Goal: Information Seeking & Learning: Learn about a topic

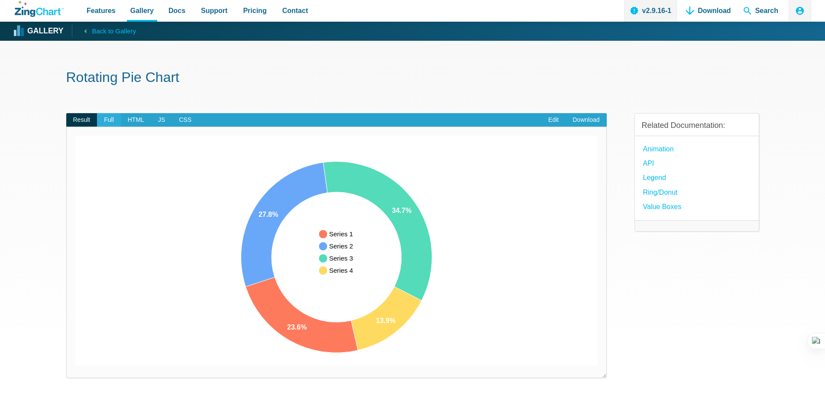
click at [110, 116] on span "Full" at bounding box center [109, 120] width 24 height 14
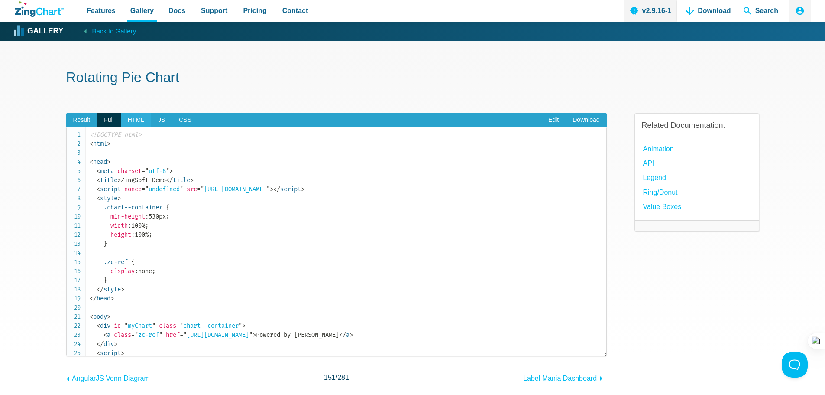
click at [126, 116] on span "HTML" at bounding box center [136, 120] width 30 height 14
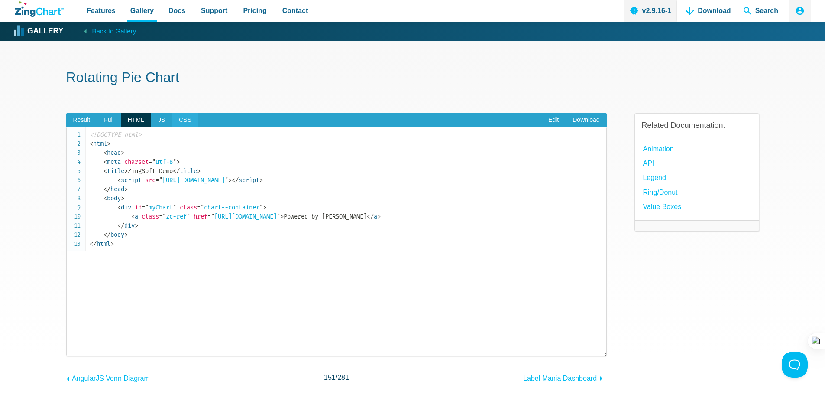
click at [184, 117] on span "CSS" at bounding box center [185, 120] width 26 height 14
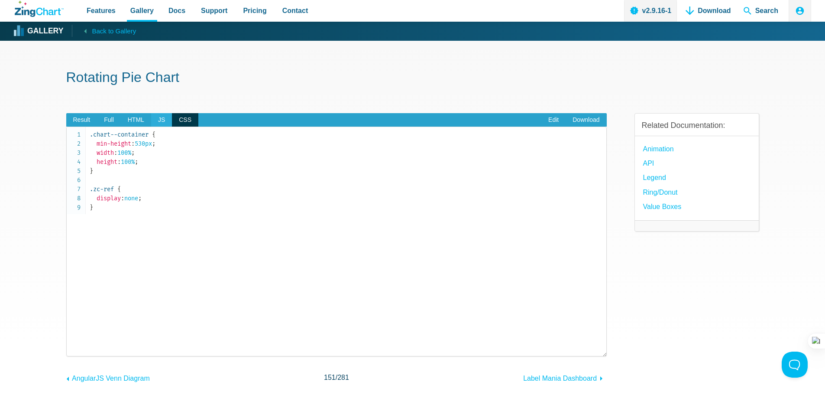
click at [157, 121] on span "JS" at bounding box center [161, 120] width 21 height 14
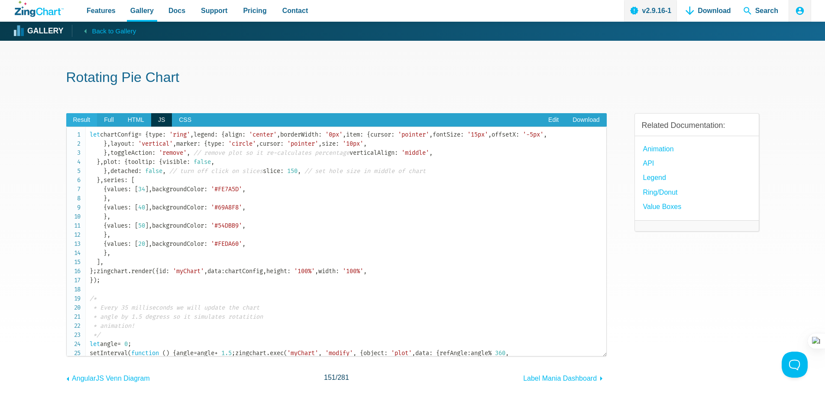
click at [77, 123] on span "Result" at bounding box center [81, 120] width 31 height 14
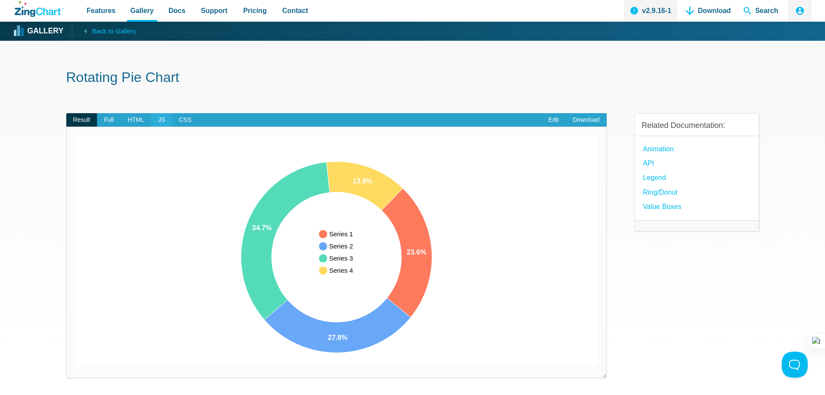
click at [157, 121] on span "JS" at bounding box center [161, 120] width 21 height 14
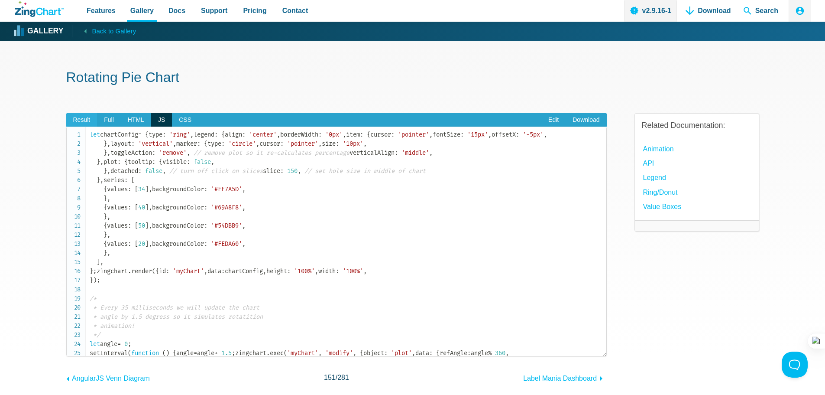
click at [78, 122] on span "Result" at bounding box center [81, 120] width 31 height 14
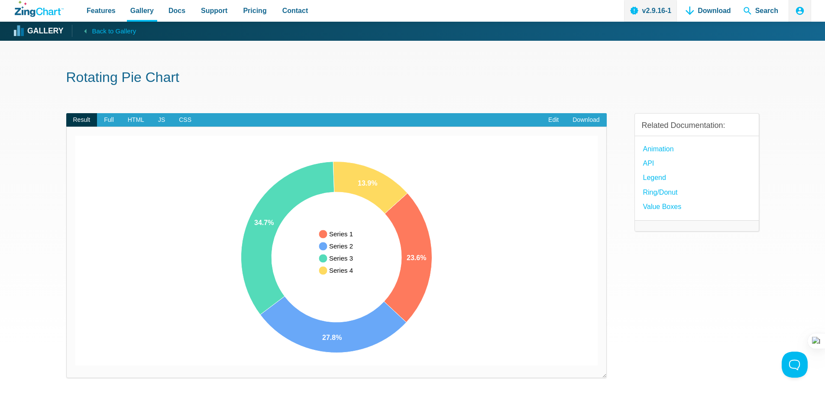
click at [614, 242] on div "Result Full HTML JS CSS Edit Download Powered by [PERSON_NAME] 23.6% 27.8% 34.7…" at bounding box center [412, 252] width 693 height 307
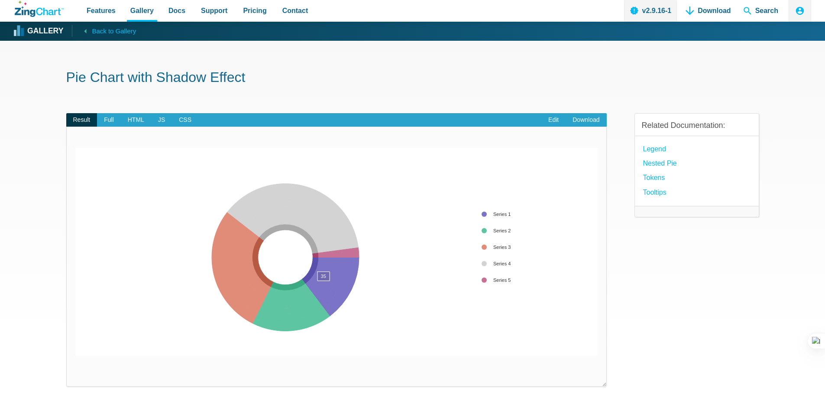
drag, startPoint x: 324, startPoint y: 290, endPoint x: 325, endPoint y: 285, distance: 5.1
click at [324, 289] on img "App Content" at bounding box center [336, 252] width 522 height 208
click at [75, 356] on area "App Content" at bounding box center [75, 356] width 0 height 0
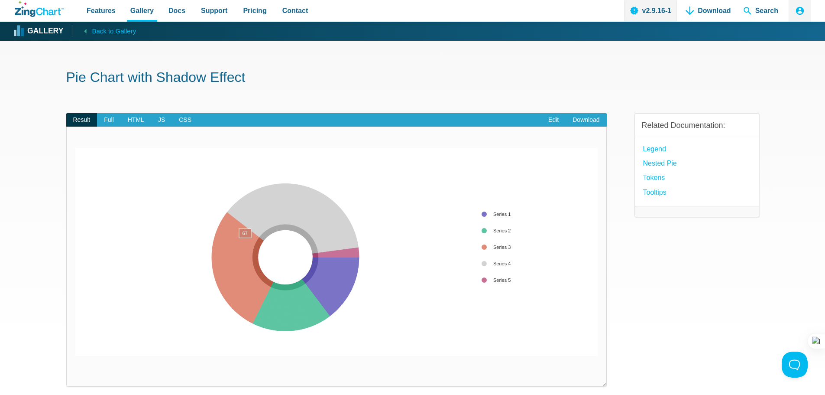
drag, startPoint x: 244, startPoint y: 228, endPoint x: 248, endPoint y: 223, distance: 6.2
click at [75, 356] on area "App Content" at bounding box center [75, 356] width 0 height 0
click at [113, 123] on span "Full" at bounding box center [109, 120] width 24 height 14
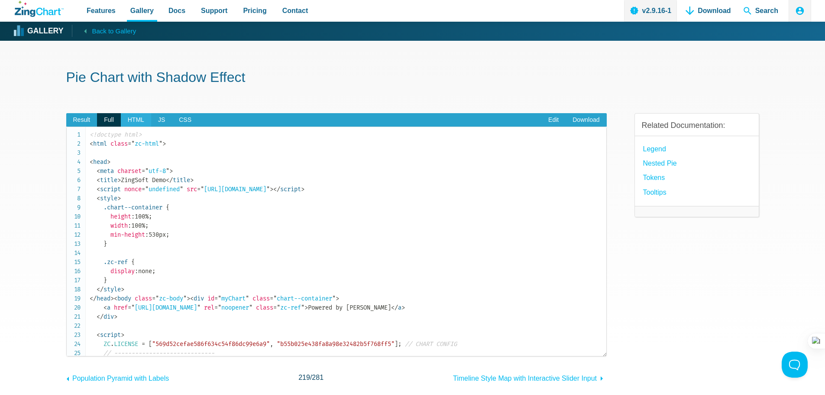
click at [134, 120] on span "HTML" at bounding box center [136, 120] width 30 height 14
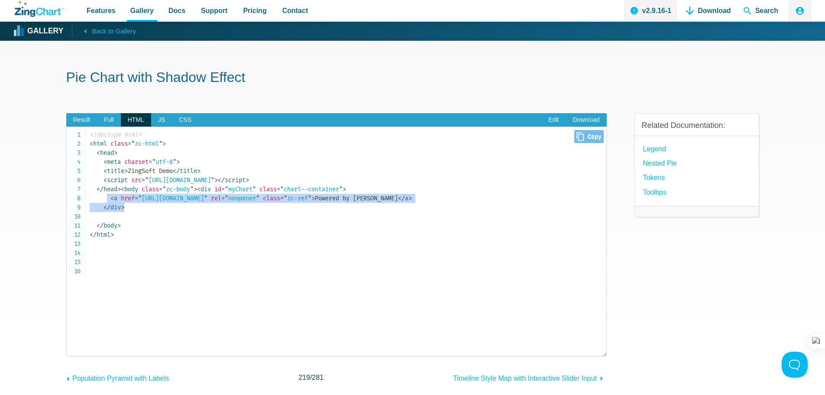
drag, startPoint x: 109, startPoint y: 233, endPoint x: 402, endPoint y: 243, distance: 292.5
click at [390, 239] on code "<!doctype html> < html class = " zc-html " > < head > < meta charset = " utf-8 …" at bounding box center [348, 184] width 517 height 109
click at [467, 234] on code "<!doctype html> < html class = " zc-html " > < head > < meta charset = " utf-8 …" at bounding box center [348, 184] width 517 height 109
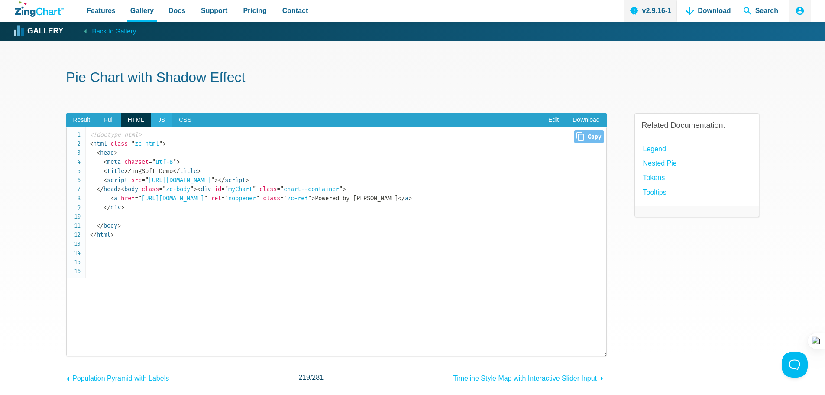
click at [159, 126] on span "JS" at bounding box center [161, 120] width 21 height 14
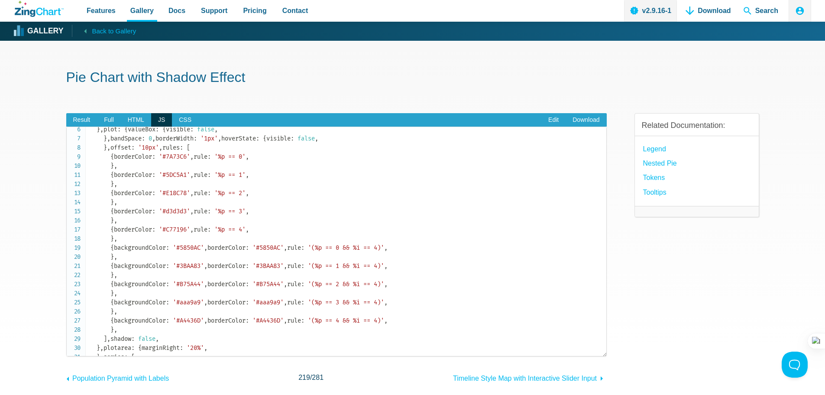
scroll to position [7, 0]
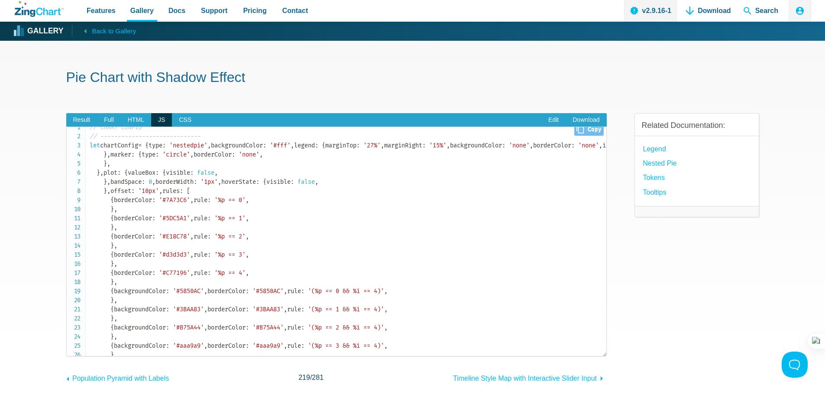
click at [100, 300] on code "// CHART CONFIG // ----------------------------- let chartConfig = { type : 'ne…" at bounding box center [348, 337] width 517 height 428
copy code "plot"
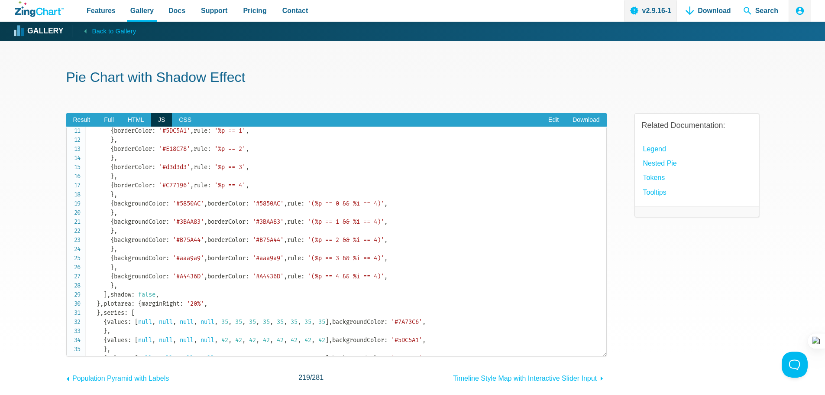
scroll to position [110, 0]
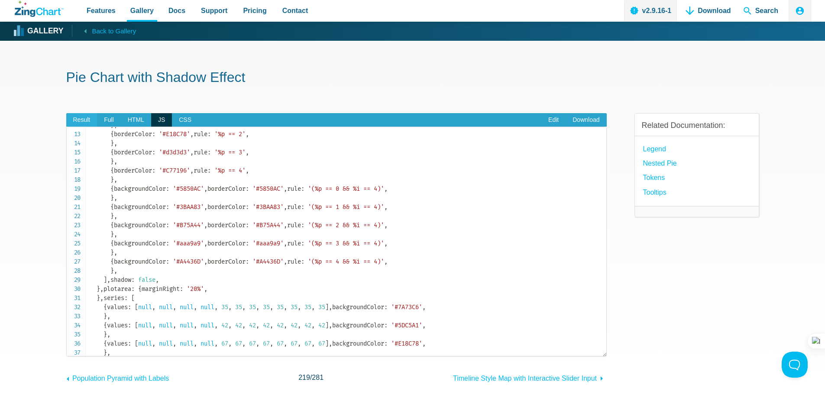
click at [94, 120] on span "Result" at bounding box center [81, 120] width 31 height 14
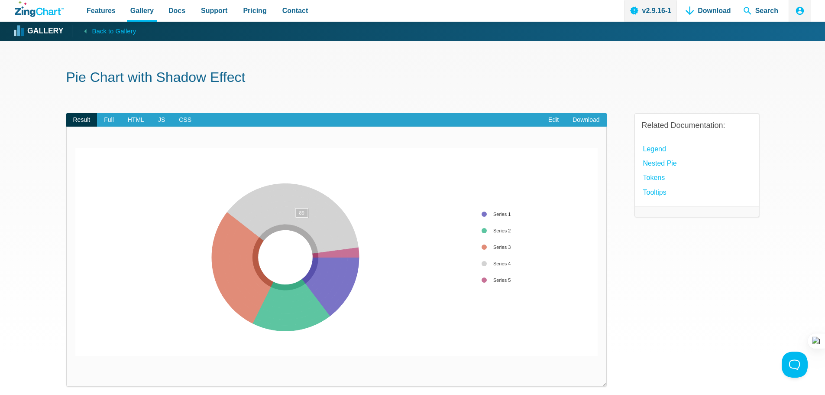
click at [75, 356] on area "App Content" at bounding box center [75, 356] width 0 height 0
click at [113, 116] on span "Full" at bounding box center [109, 120] width 24 height 14
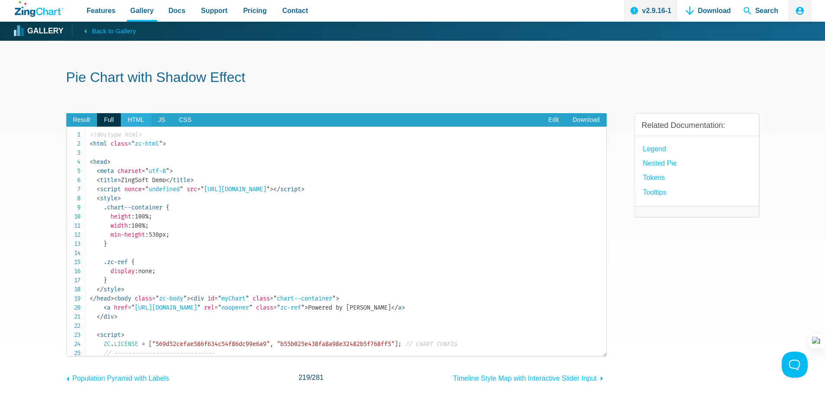
click at [133, 121] on span "HTML" at bounding box center [136, 120] width 30 height 14
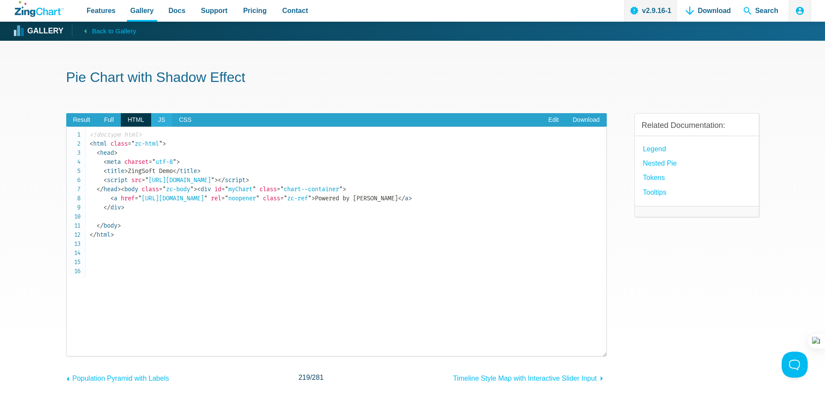
click at [164, 118] on span "JS" at bounding box center [161, 120] width 21 height 14
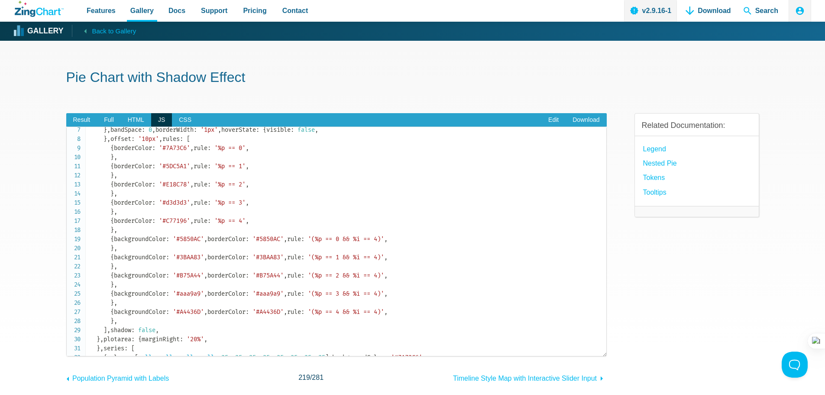
scroll to position [0, 0]
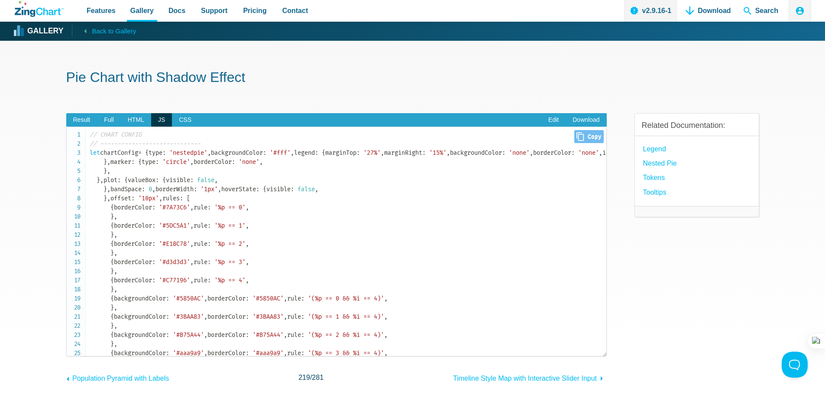
click at [169, 156] on span "'nestedpie'" at bounding box center [188, 152] width 38 height 7
copy span "nestedpie"
click at [260, 204] on code "// CHART CONFIG // ----------------------------- let chartConfig = { type : 'ne…" at bounding box center [348, 344] width 517 height 428
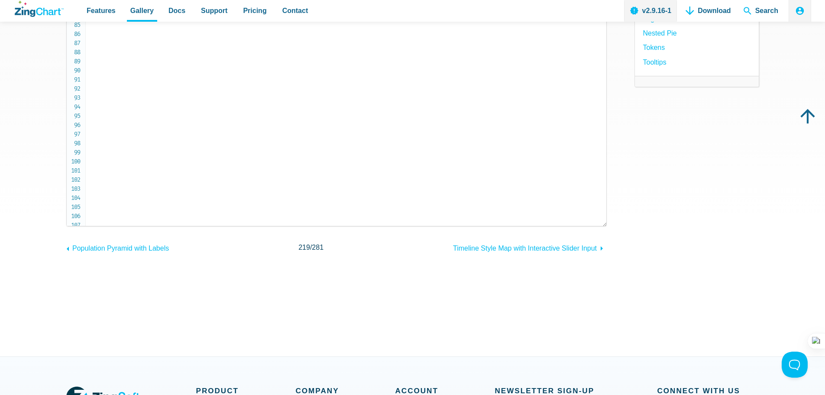
scroll to position [787, 0]
drag, startPoint x: 96, startPoint y: 172, endPoint x: 167, endPoint y: 196, distance: 75.1
click at [181, 205] on button at bounding box center [177, 208] width 11 height 11
click at [194, 214] on icon at bounding box center [194, 213] width 4 height 4
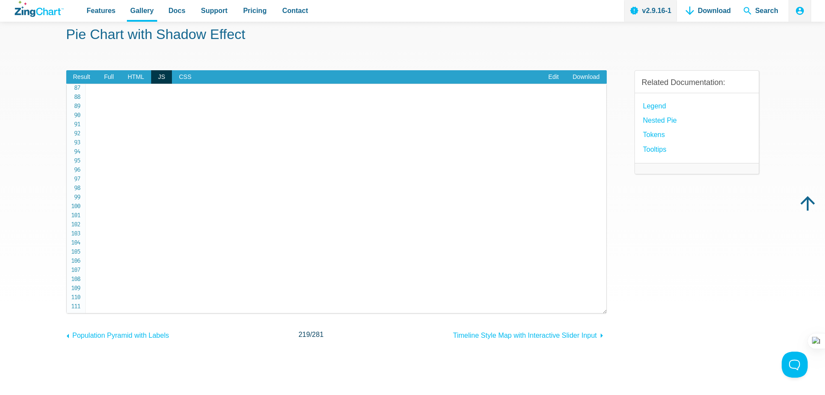
scroll to position [173, 0]
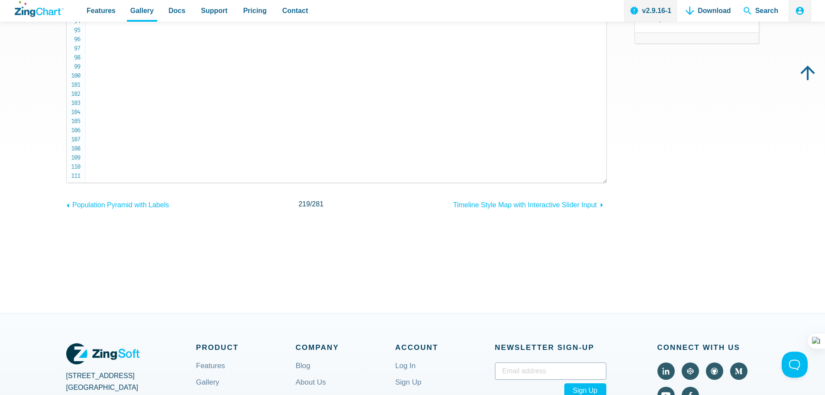
drag, startPoint x: 88, startPoint y: 150, endPoint x: 106, endPoint y: 177, distance: 31.8
click at [106, 177] on pre "// CHART CONFIG // ----------------------------- let chartConfig = { type : 'ne…" at bounding box center [336, 68] width 541 height 230
copy code "let chartConfig = { type : 'nestedpie' , backgroundColor : '#fff' , legend : { …"
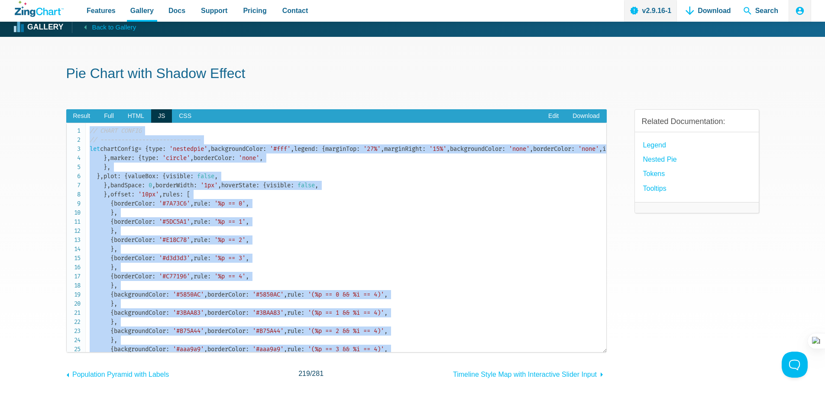
scroll to position [0, 0]
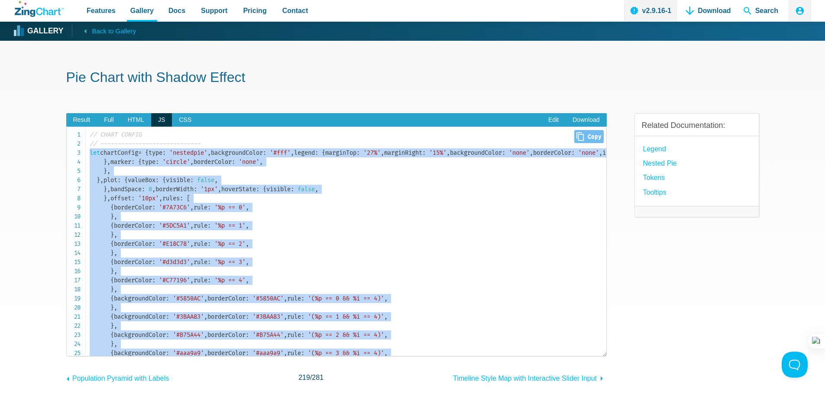
drag, startPoint x: 104, startPoint y: 175, endPoint x: 84, endPoint y: 155, distance: 28.2
click at [84, 155] on pre "// CHART CONFIG // ----------------------------- let chartConfig = { type : 'ne…" at bounding box center [336, 241] width 541 height 230
copy code "let chartConfig = { type : 'nestedpie' , backgroundColor : '#fff' , legend : { …"
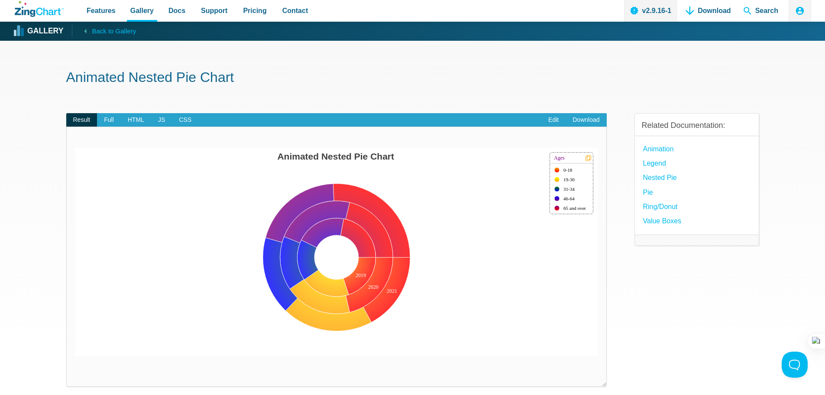
click at [75, 356] on area "Animated Nested Pie Chart" at bounding box center [75, 356] width 0 height 0
click at [116, 117] on span "Full" at bounding box center [109, 120] width 24 height 14
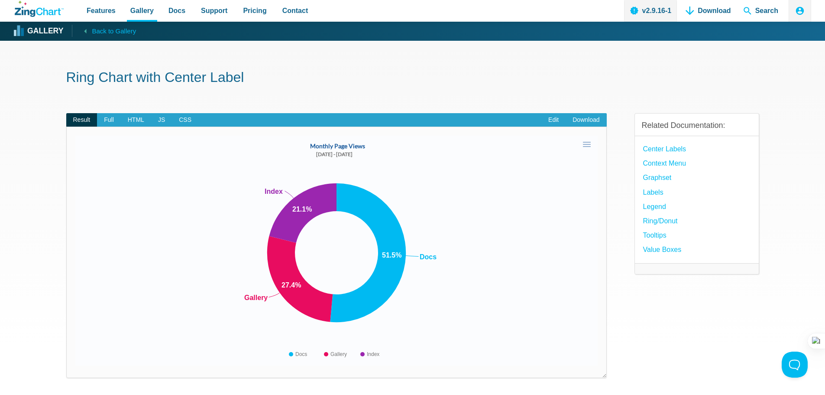
click at [75, 365] on area "App Content" at bounding box center [75, 365] width 0 height 0
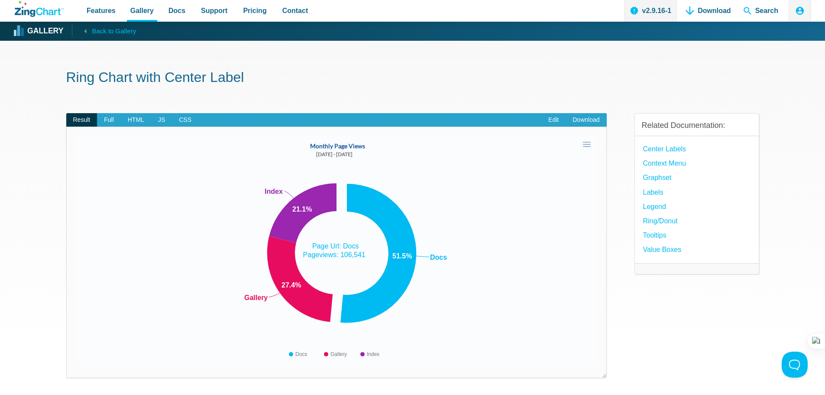
click at [75, 365] on area "App Content" at bounding box center [75, 365] width 0 height 0
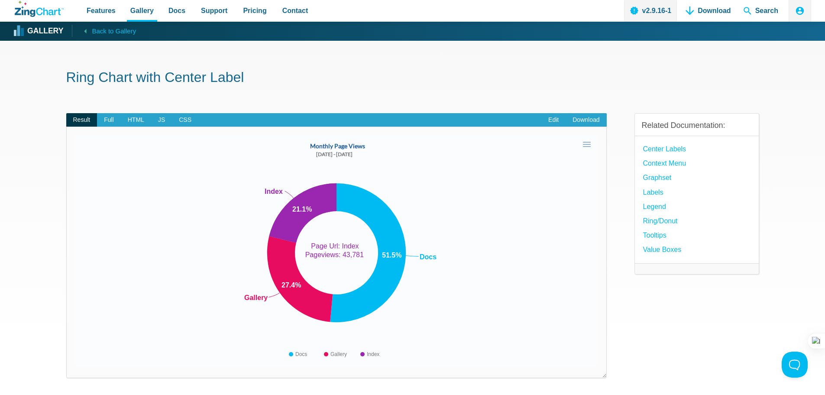
click at [75, 365] on area "App Content" at bounding box center [75, 365] width 0 height 0
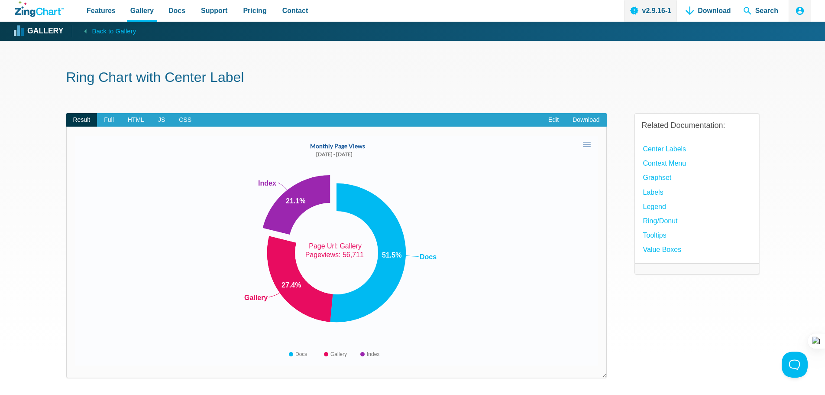
click at [75, 365] on area "App Content" at bounding box center [75, 365] width 0 height 0
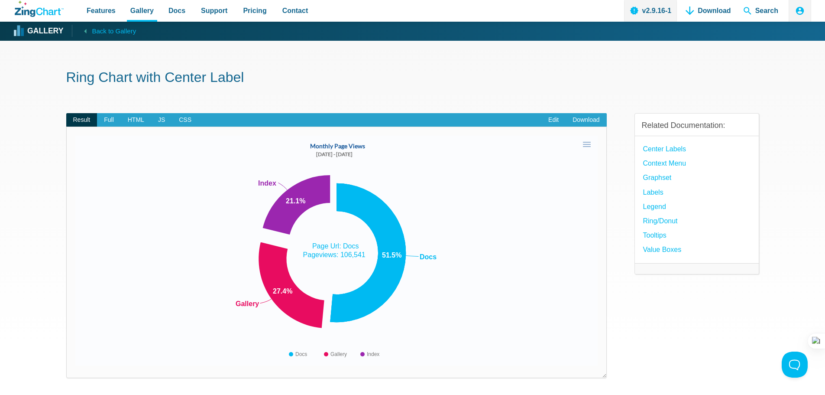
click at [75, 365] on area "App Content" at bounding box center [75, 365] width 0 height 0
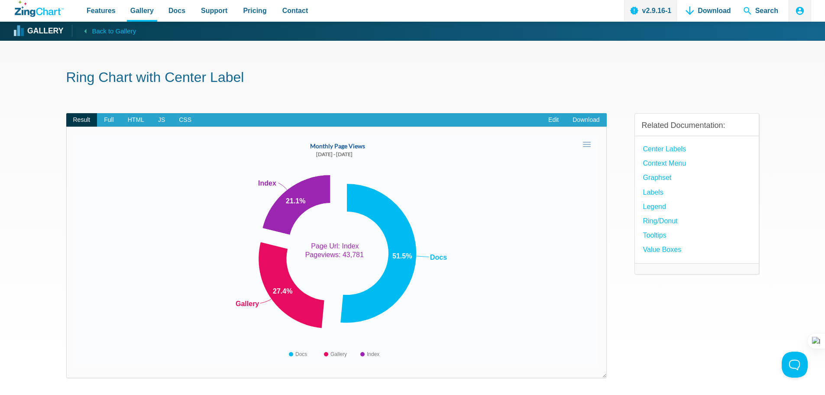
click at [75, 365] on area "App Content" at bounding box center [75, 365] width 0 height 0
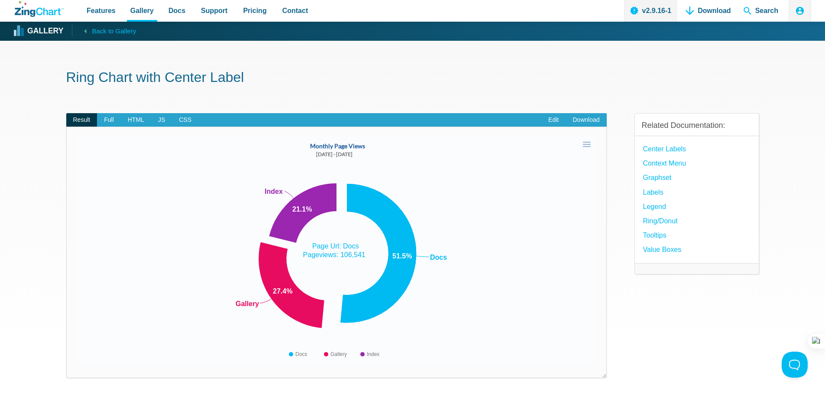
click at [75, 365] on area "App Content" at bounding box center [75, 365] width 0 height 0
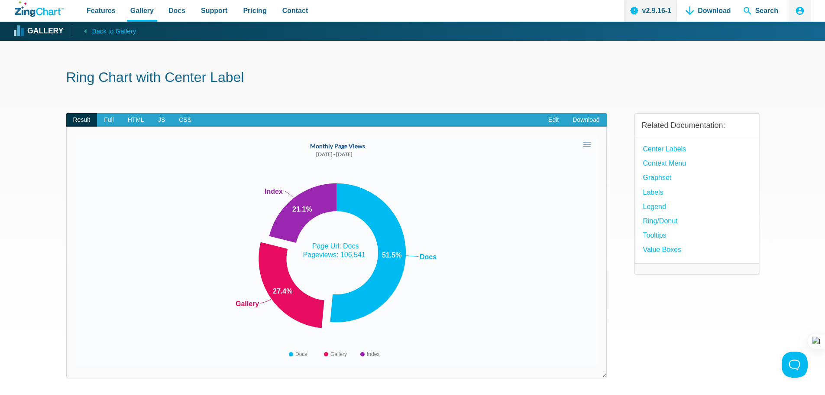
click at [260, 277] on img "App Content" at bounding box center [336, 251] width 522 height 230
click at [75, 365] on area "App Content" at bounding box center [75, 365] width 0 height 0
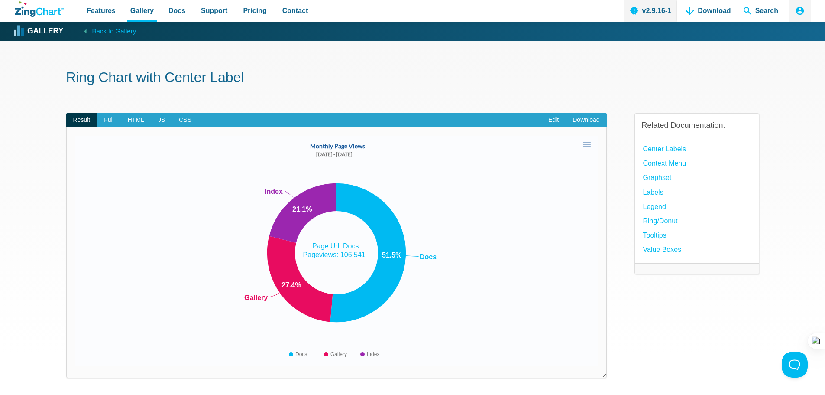
click at [395, 297] on img "App Content" at bounding box center [336, 251] width 522 height 230
click at [75, 365] on area "App Content" at bounding box center [75, 365] width 0 height 0
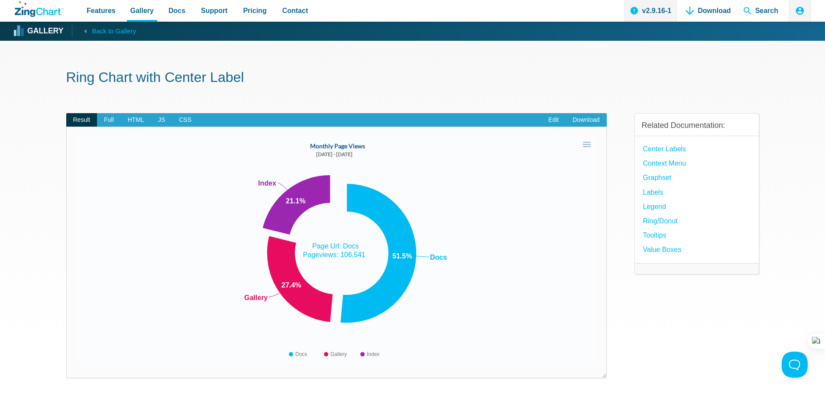
click at [75, 365] on area "App Content" at bounding box center [75, 365] width 0 height 0
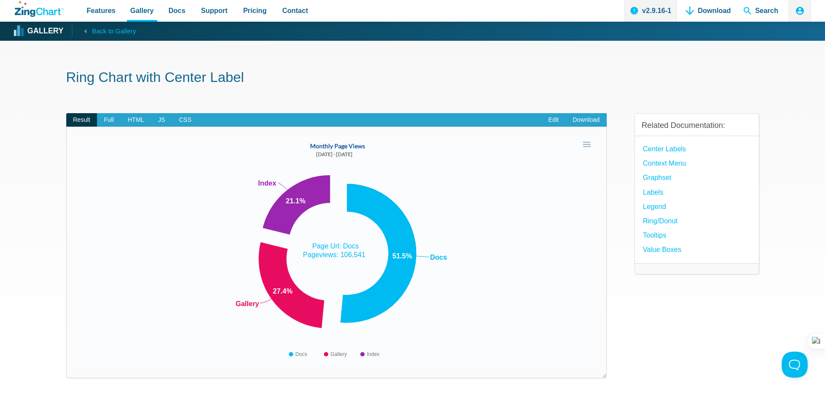
click at [75, 365] on area "App Content" at bounding box center [75, 365] width 0 height 0
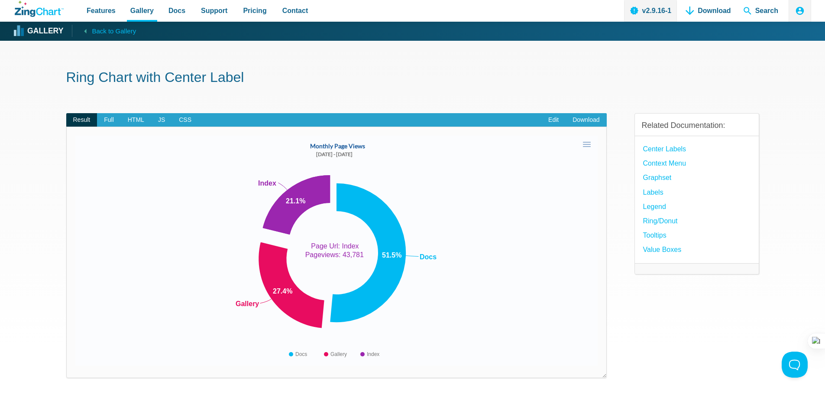
click at [75, 365] on area "App Content" at bounding box center [75, 365] width 0 height 0
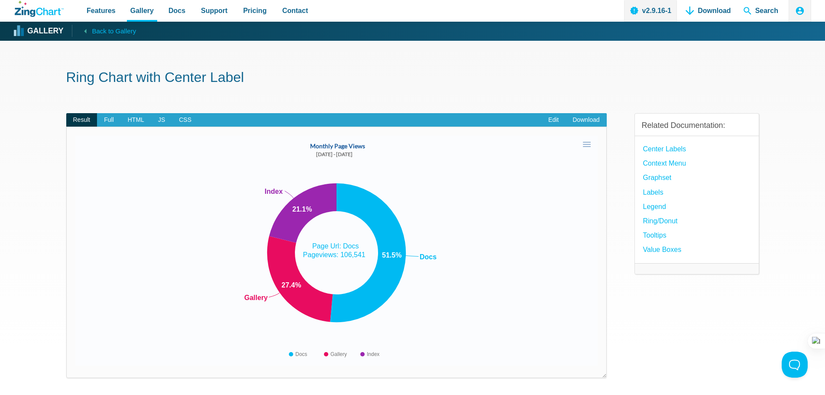
click at [470, 297] on img "App Content" at bounding box center [336, 251] width 522 height 230
click at [75, 365] on area "App Content" at bounding box center [75, 365] width 0 height 0
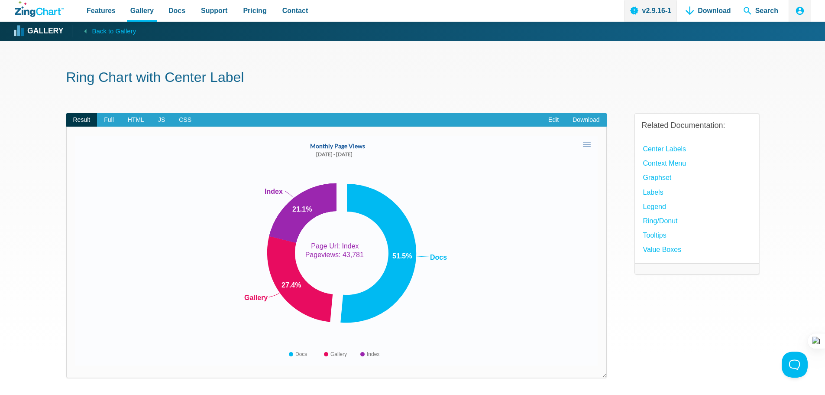
click at [75, 365] on area "App Content" at bounding box center [75, 365] width 0 height 0
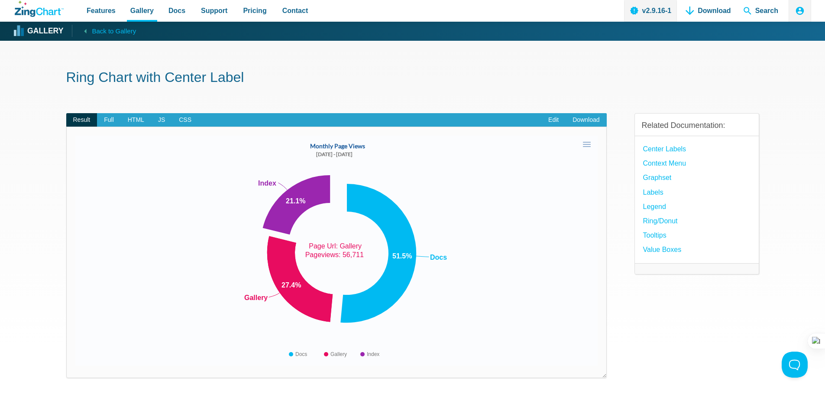
click at [75, 365] on area "App Content" at bounding box center [75, 365] width 0 height 0
